Goal: Use online tool/utility: Utilize a website feature to perform a specific function

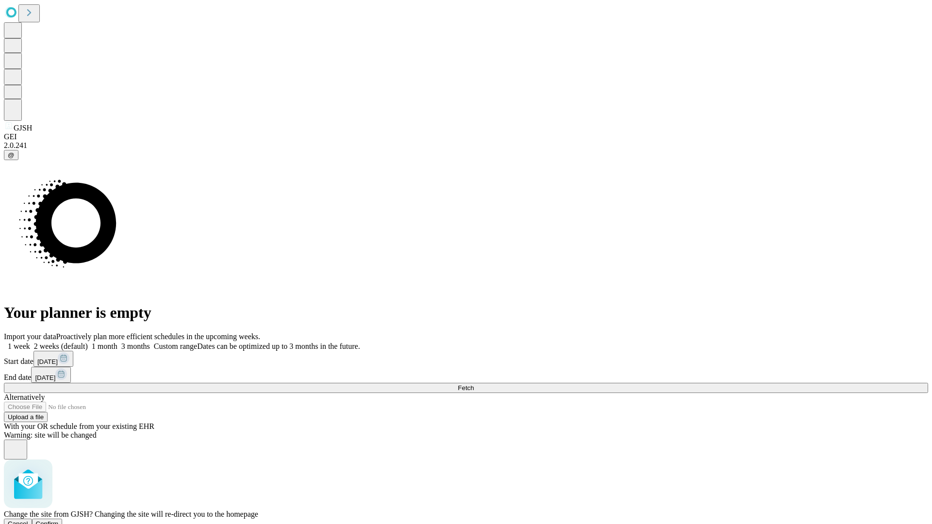
click at [59, 521] on span "Confirm" at bounding box center [47, 524] width 23 height 7
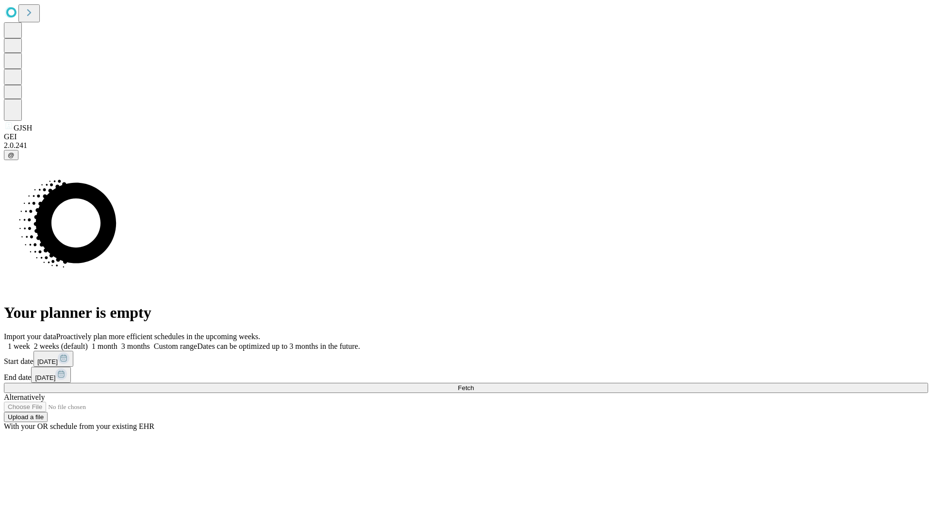
click at [118, 342] on label "1 month" at bounding box center [103, 346] width 30 height 8
click at [474, 385] on span "Fetch" at bounding box center [466, 388] width 16 height 7
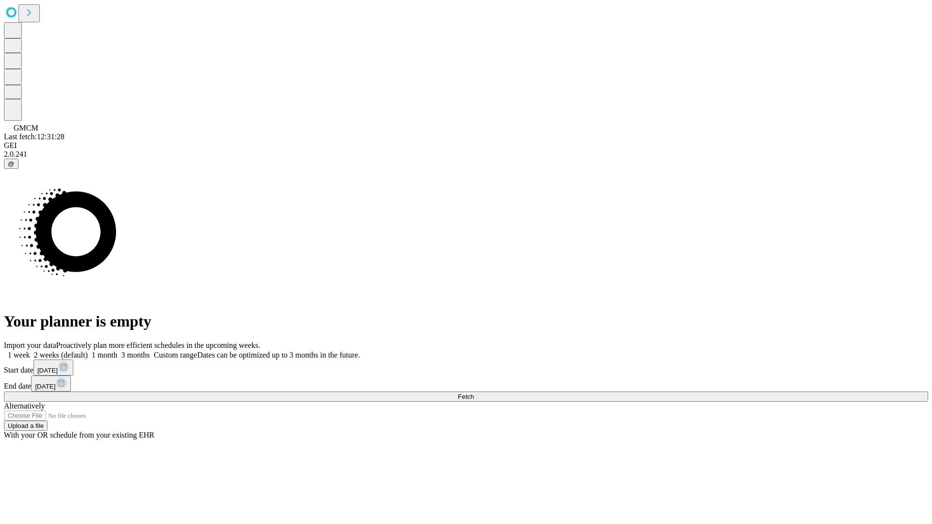
click at [474, 393] on span "Fetch" at bounding box center [466, 396] width 16 height 7
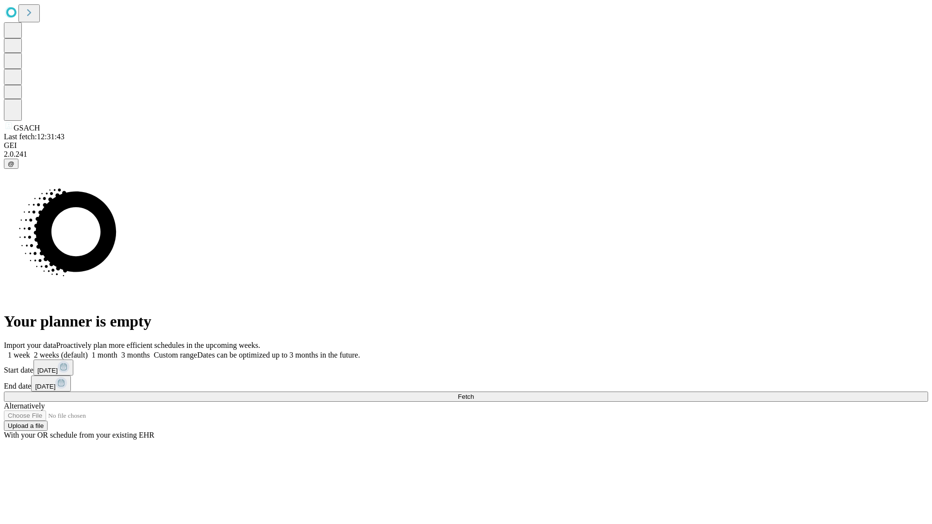
click at [118, 351] on label "1 month" at bounding box center [103, 355] width 30 height 8
click at [474, 393] on span "Fetch" at bounding box center [466, 396] width 16 height 7
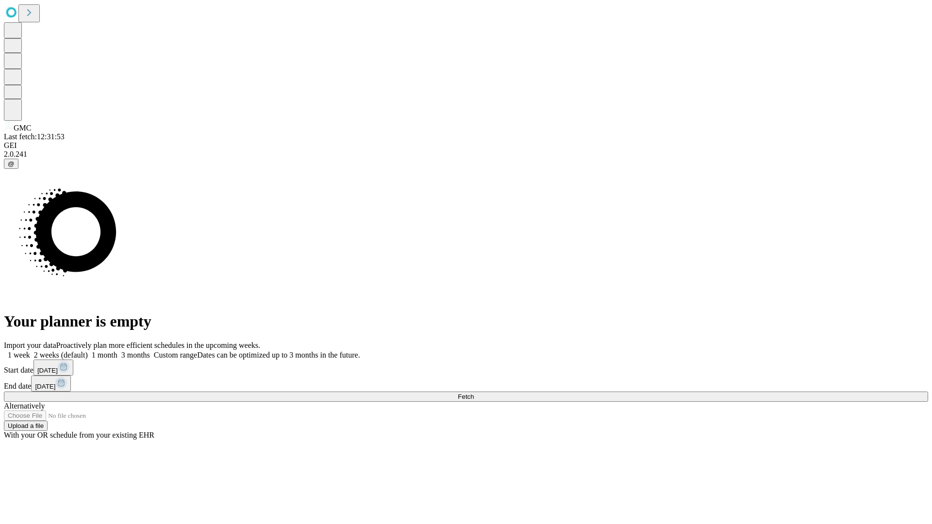
click at [474, 393] on span "Fetch" at bounding box center [466, 396] width 16 height 7
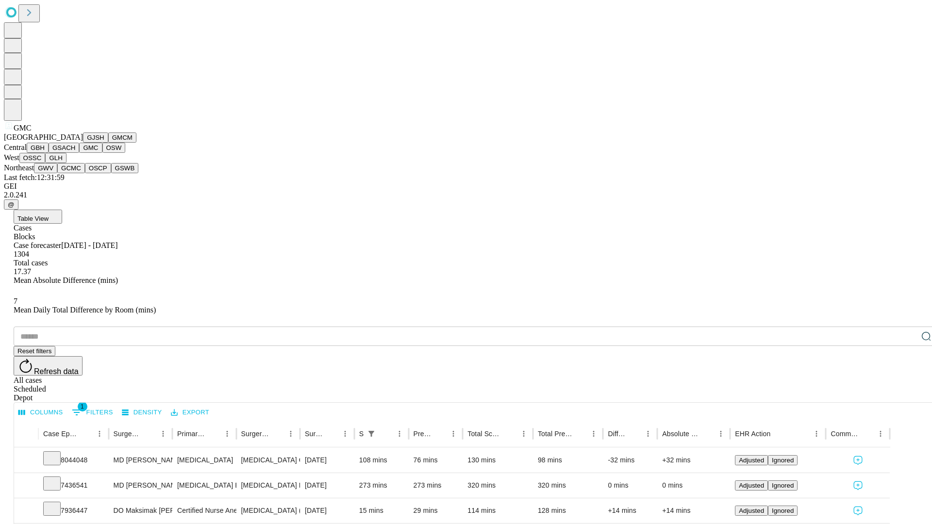
click at [102, 153] on button "OSW" at bounding box center [113, 148] width 23 height 10
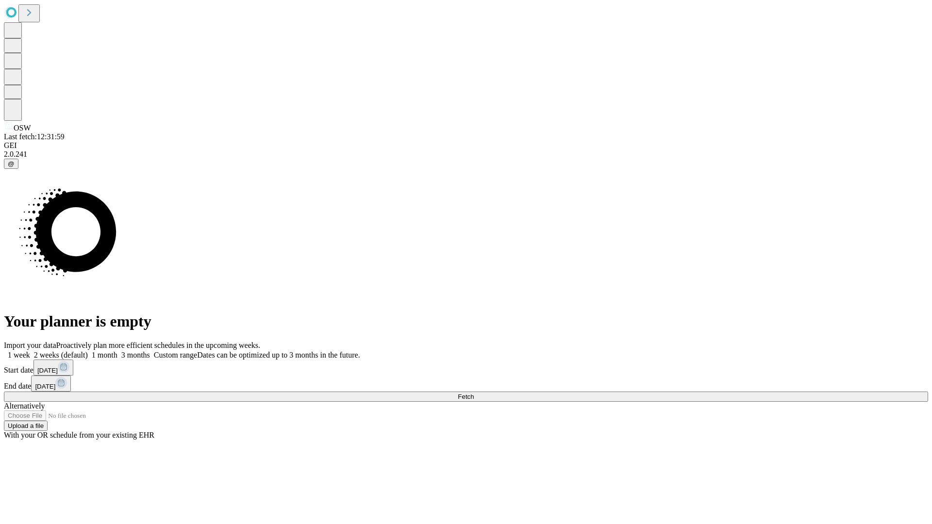
click at [118, 351] on label "1 month" at bounding box center [103, 355] width 30 height 8
click at [474, 393] on span "Fetch" at bounding box center [466, 396] width 16 height 7
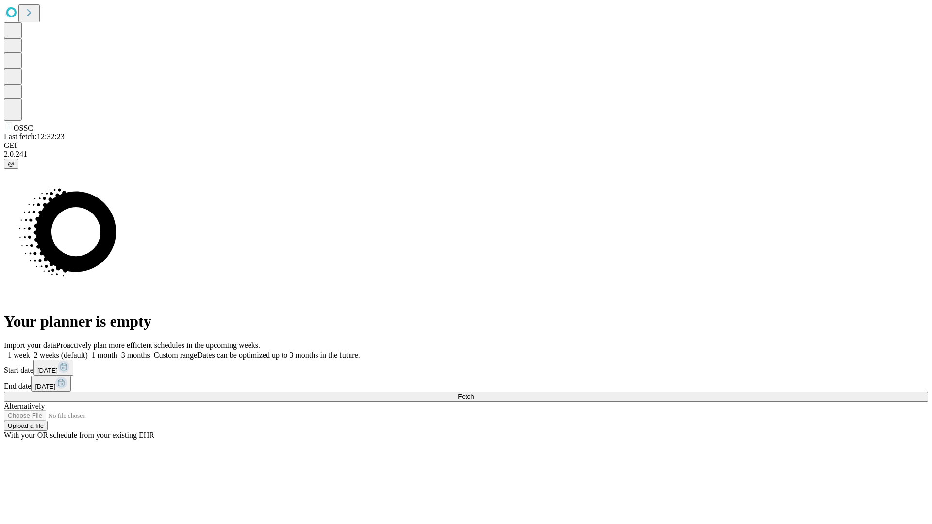
click at [118, 351] on label "1 month" at bounding box center [103, 355] width 30 height 8
click at [474, 393] on span "Fetch" at bounding box center [466, 396] width 16 height 7
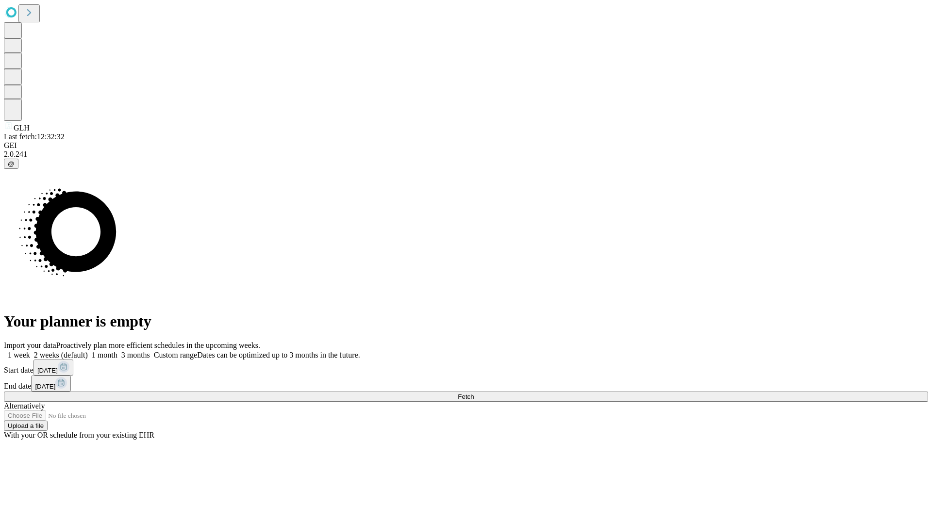
click at [118, 351] on label "1 month" at bounding box center [103, 355] width 30 height 8
click at [474, 393] on span "Fetch" at bounding box center [466, 396] width 16 height 7
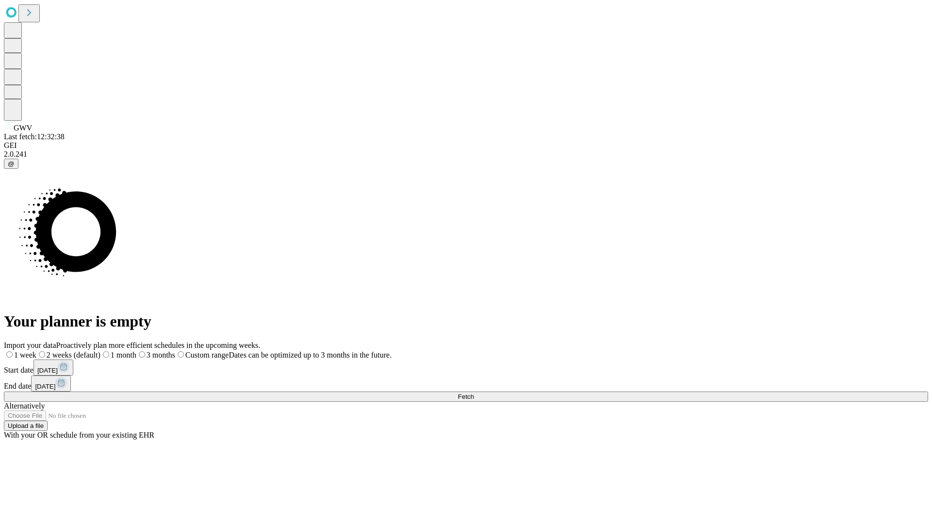
click at [136, 351] on label "1 month" at bounding box center [119, 355] width 36 height 8
click at [474, 393] on span "Fetch" at bounding box center [466, 396] width 16 height 7
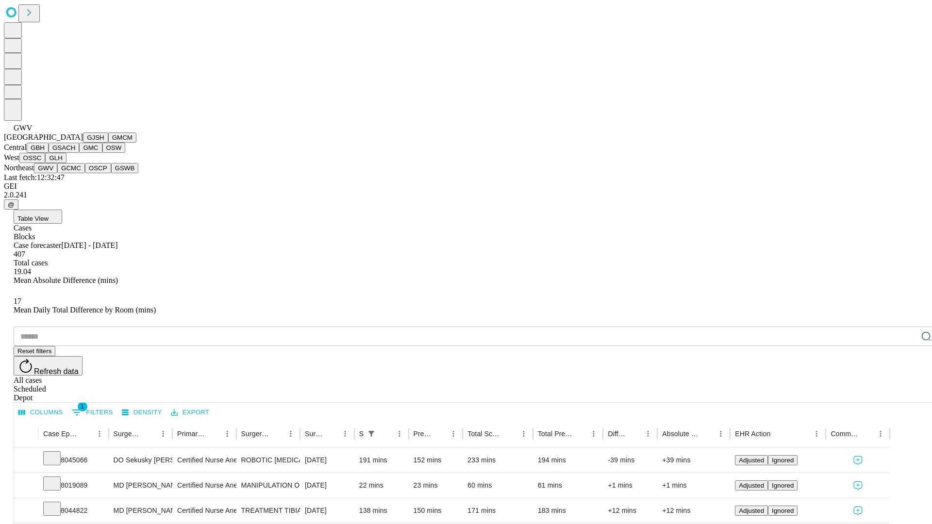
click at [75, 173] on button "GCMC" at bounding box center [71, 168] width 28 height 10
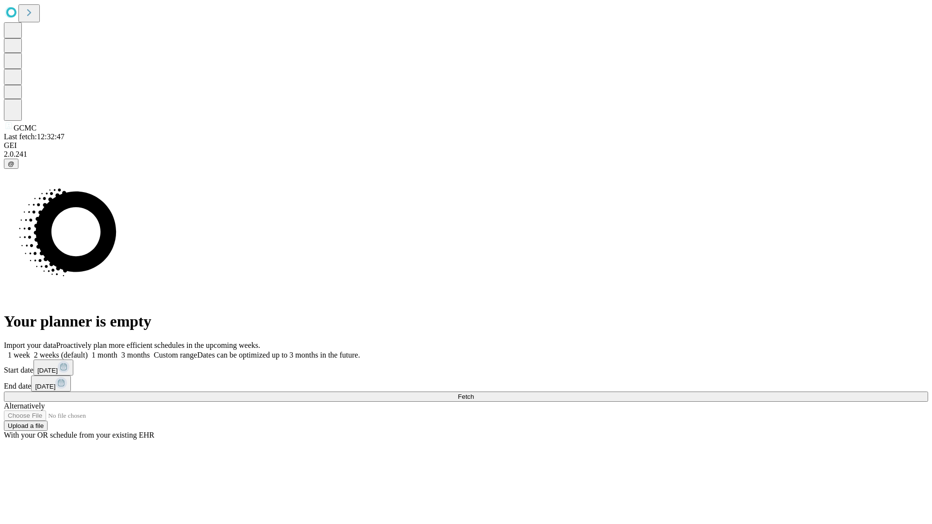
click at [118, 351] on label "1 month" at bounding box center [103, 355] width 30 height 8
click at [474, 393] on span "Fetch" at bounding box center [466, 396] width 16 height 7
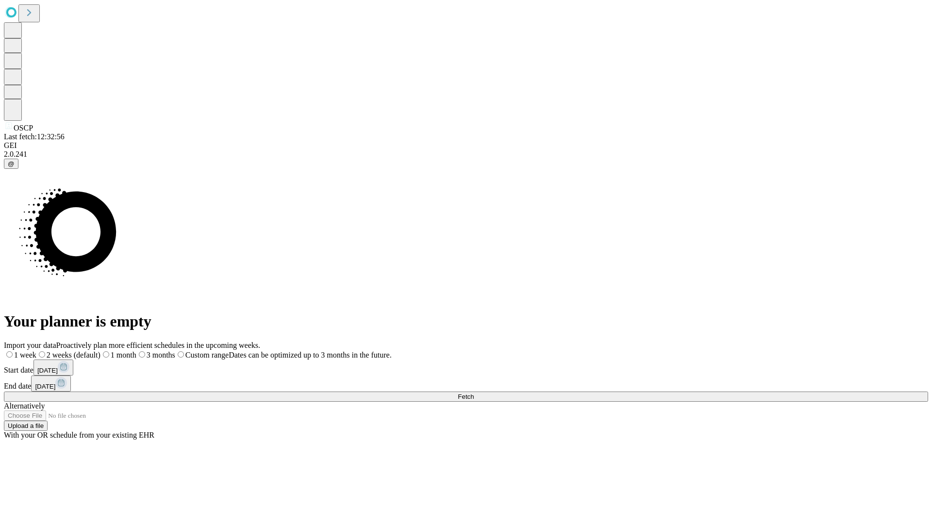
click at [136, 351] on label "1 month" at bounding box center [119, 355] width 36 height 8
click at [474, 393] on span "Fetch" at bounding box center [466, 396] width 16 height 7
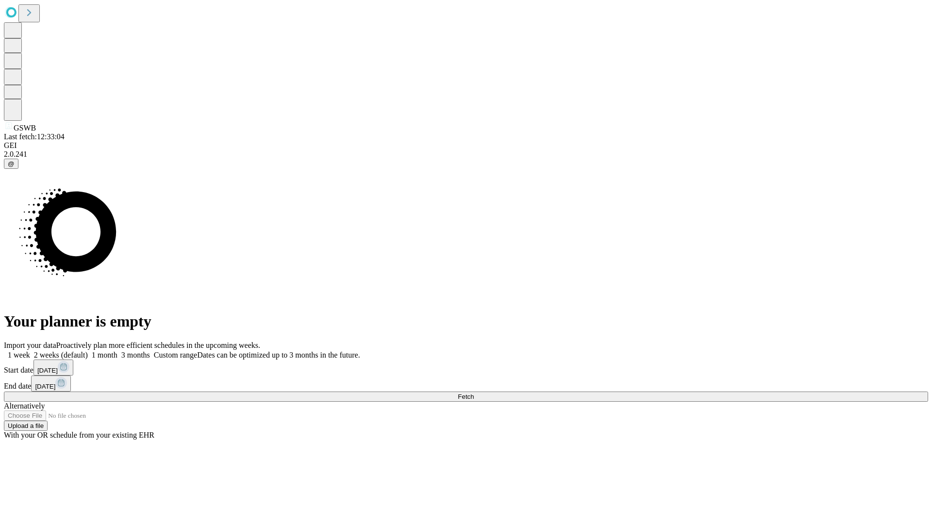
click at [118, 351] on label "1 month" at bounding box center [103, 355] width 30 height 8
click at [474, 393] on span "Fetch" at bounding box center [466, 396] width 16 height 7
